Goal: Information Seeking & Learning: Understand process/instructions

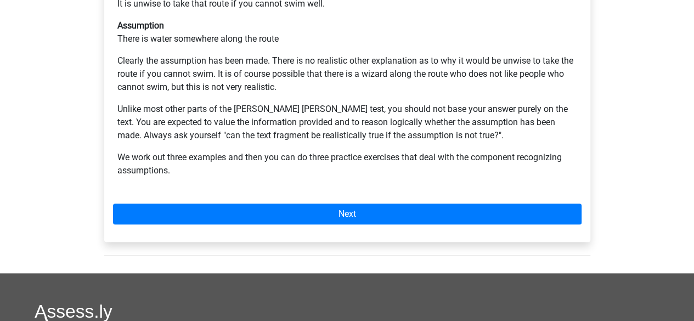
scroll to position [384, 0]
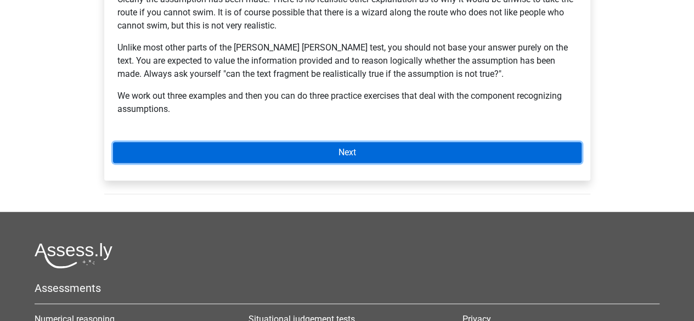
click at [296, 142] on link "Next" at bounding box center [347, 152] width 468 height 21
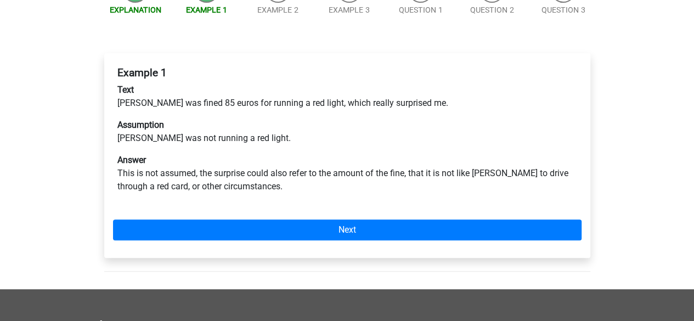
scroll to position [164, 0]
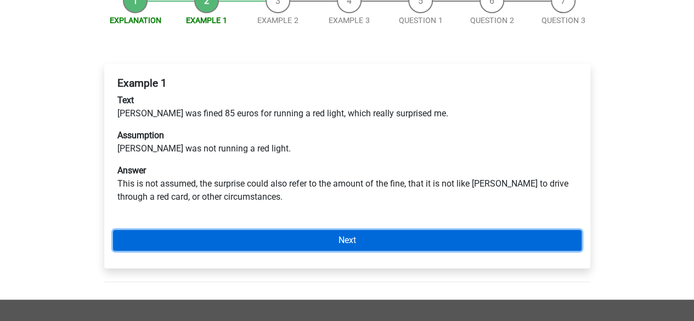
click at [302, 230] on link "Next" at bounding box center [347, 240] width 468 height 21
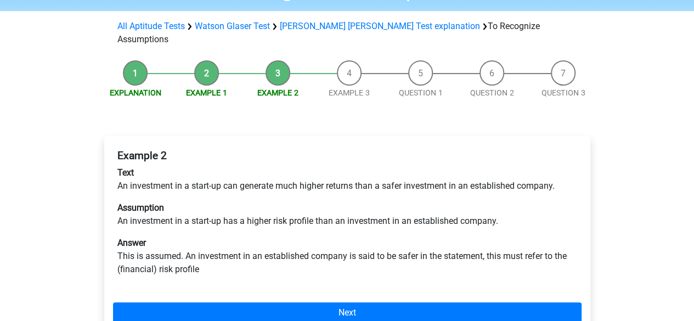
scroll to position [110, 0]
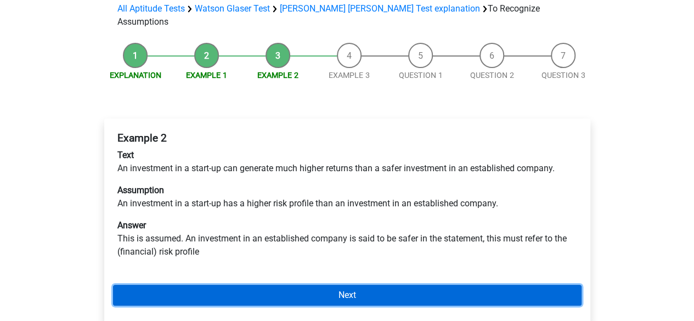
click at [300, 285] on link "Next" at bounding box center [347, 295] width 468 height 21
